Goal: Task Accomplishment & Management: Use online tool/utility

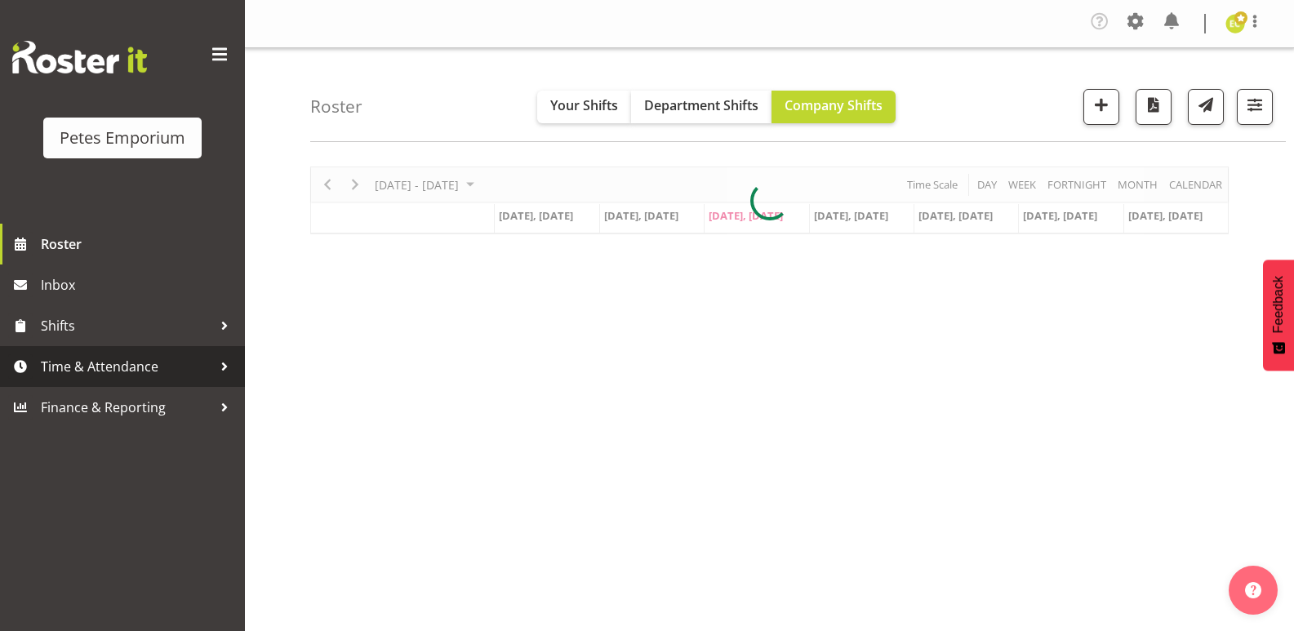
click at [176, 373] on span "Time & Attendance" at bounding box center [126, 366] width 171 height 24
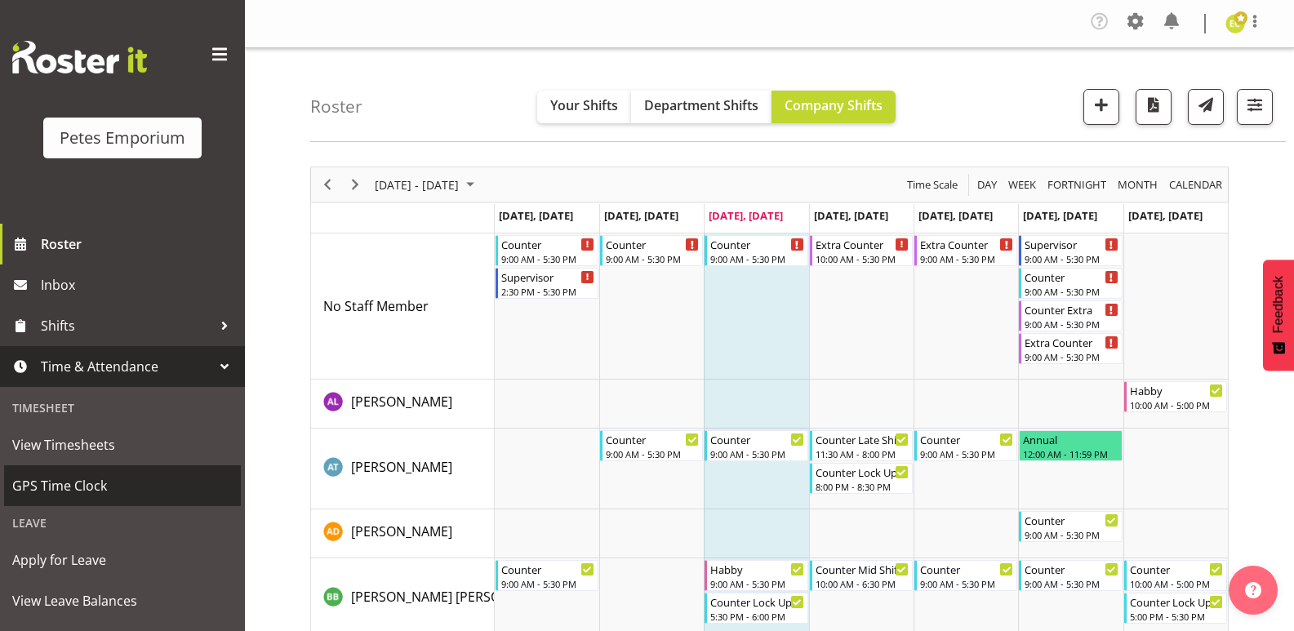
click at [82, 477] on span "GPS Time Clock" at bounding box center [122, 486] width 220 height 24
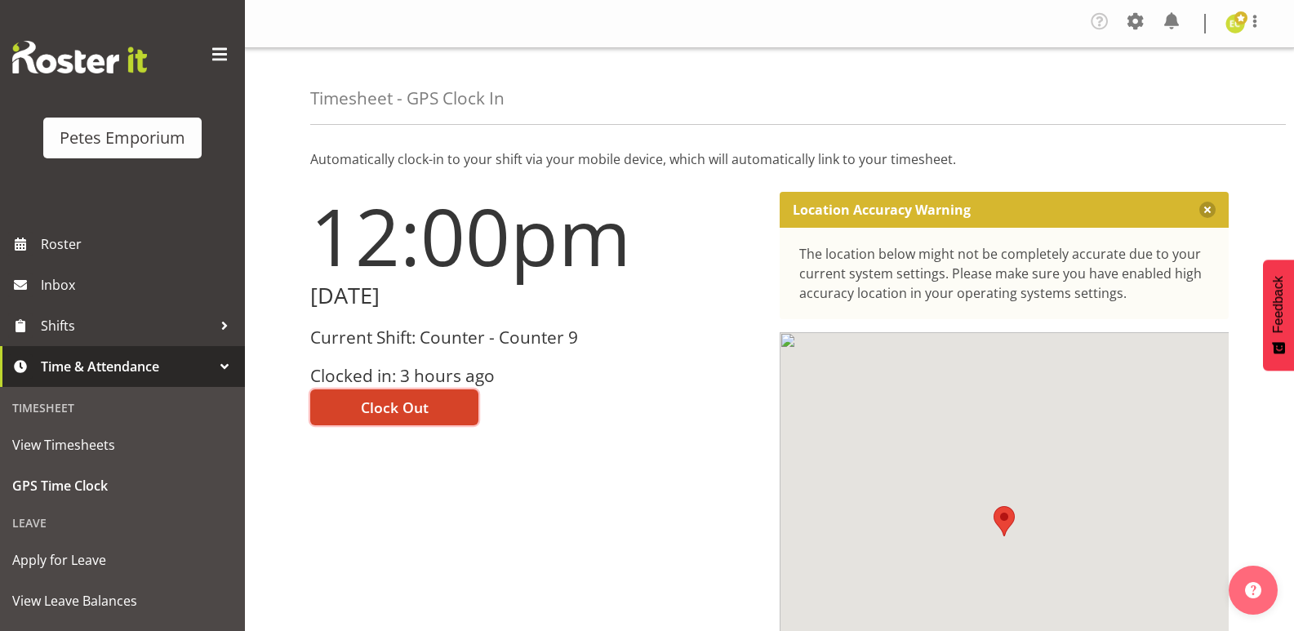
click at [455, 399] on button "Clock Out" at bounding box center [394, 407] width 168 height 36
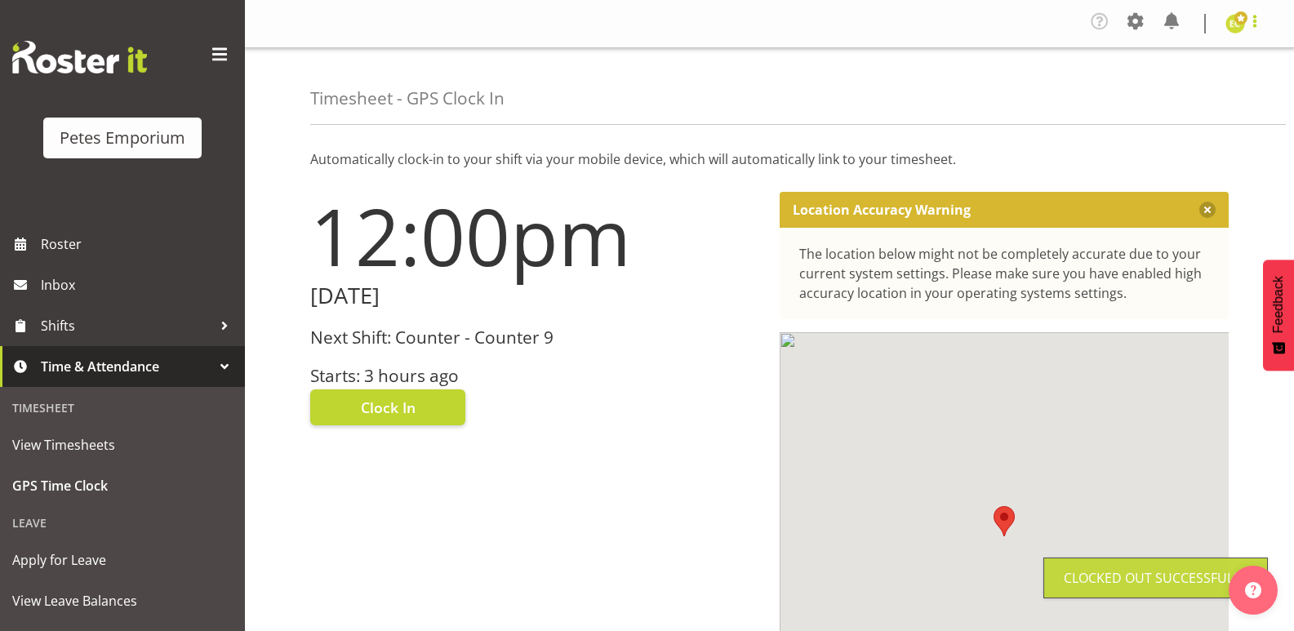
click at [1252, 23] on span at bounding box center [1255, 21] width 20 height 20
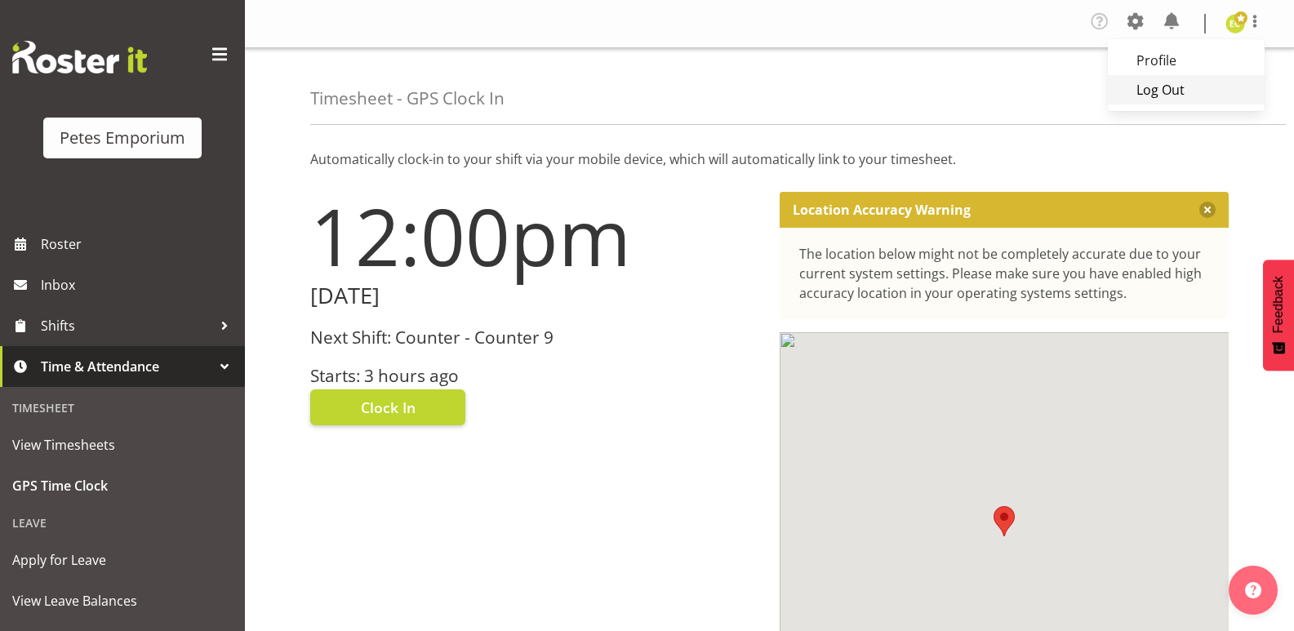
click at [1157, 84] on link "Log Out" at bounding box center [1186, 89] width 157 height 29
